Goal: Transaction & Acquisition: Book appointment/travel/reservation

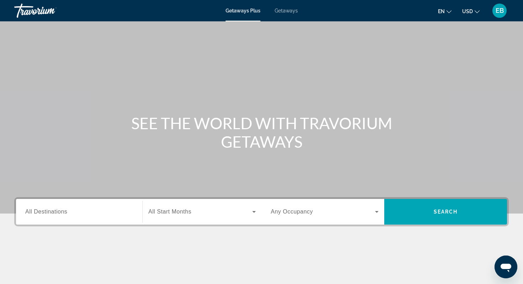
click at [334, 217] on div "Search widget" at bounding box center [325, 212] width 108 height 20
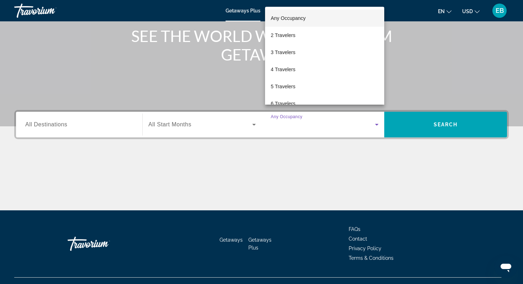
scroll to position [101, 0]
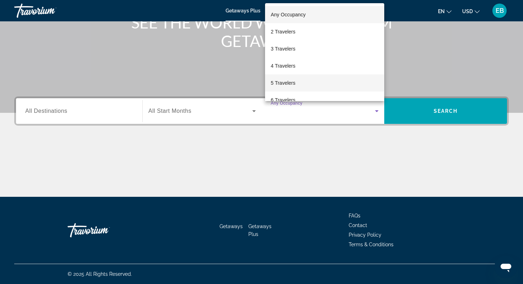
click at [303, 83] on mat-option "5 Travelers" at bounding box center [324, 82] width 119 height 17
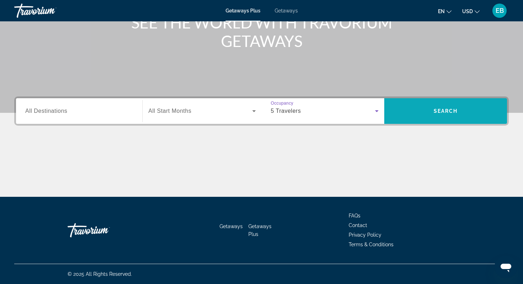
click at [436, 108] on span "Search widget" at bounding box center [445, 111] width 123 height 17
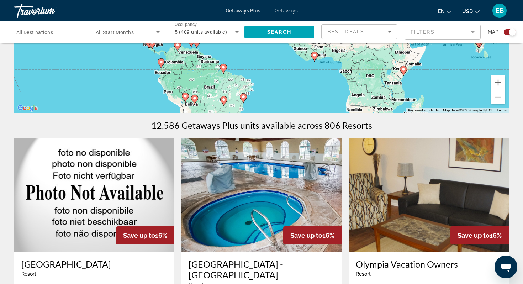
scroll to position [130, 0]
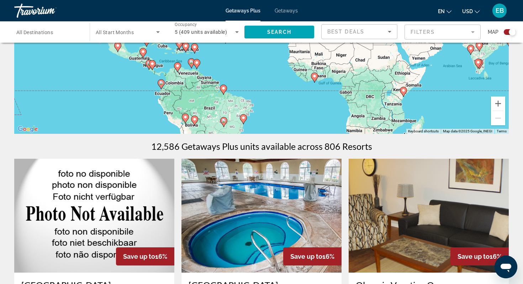
click at [387, 36] on div "Best Deals" at bounding box center [360, 35] width 64 height 20
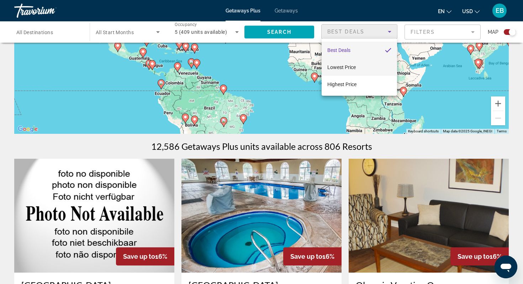
click at [367, 68] on mat-option "Lowest Price" at bounding box center [359, 67] width 75 height 17
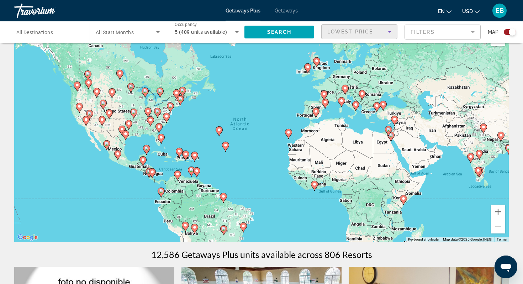
scroll to position [0, 0]
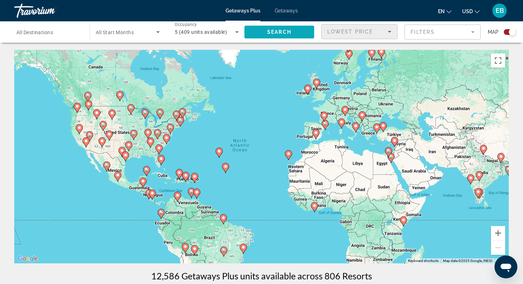
click at [281, 28] on span "Search widget" at bounding box center [280, 31] width 70 height 17
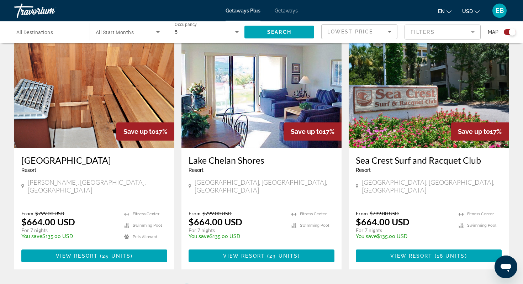
scroll to position [1015, 0]
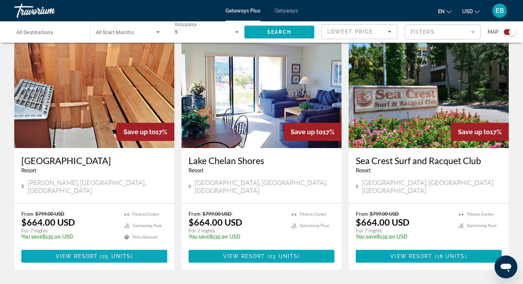
click at [115, 253] on span "25 units" at bounding box center [116, 256] width 28 height 6
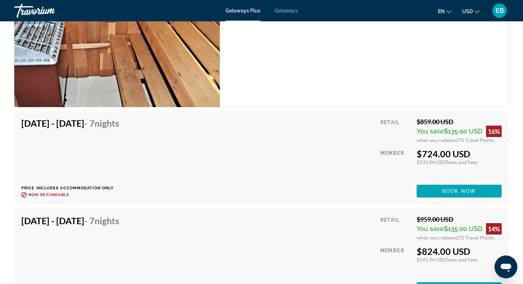
scroll to position [1265, 0]
